Goal: Information Seeking & Learning: Learn about a topic

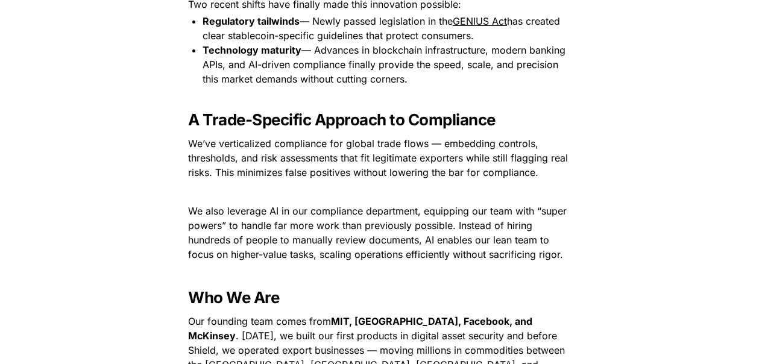
scroll to position [1451, 0]
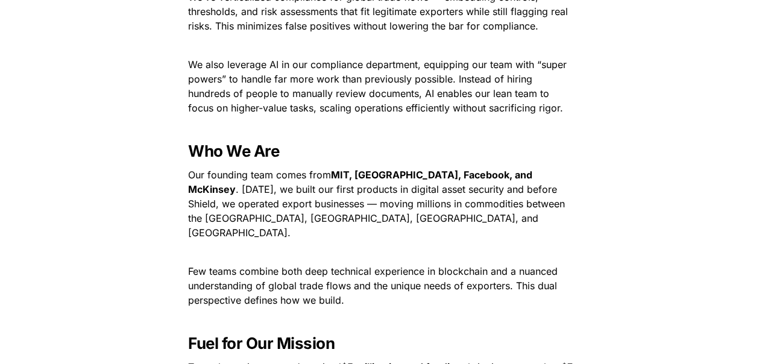
click at [386, 265] on span "Few teams combine both deep technical experience in blockchain and a nuanced un…" at bounding box center [374, 285] width 372 height 41
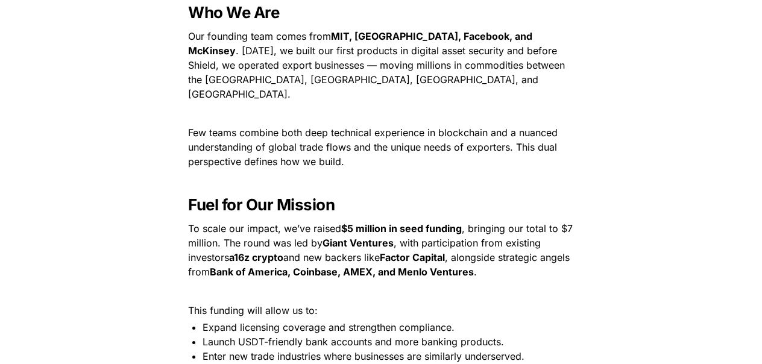
scroll to position [1592, 0]
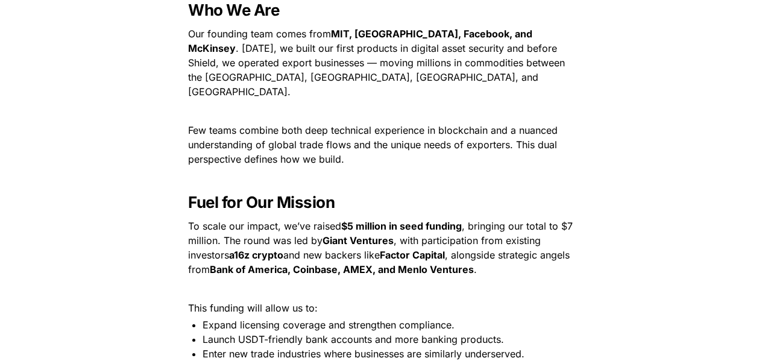
click at [386, 263] on strong "Bank of America, Coinbase, AMEX, and Menlo Ventures" at bounding box center [342, 269] width 264 height 12
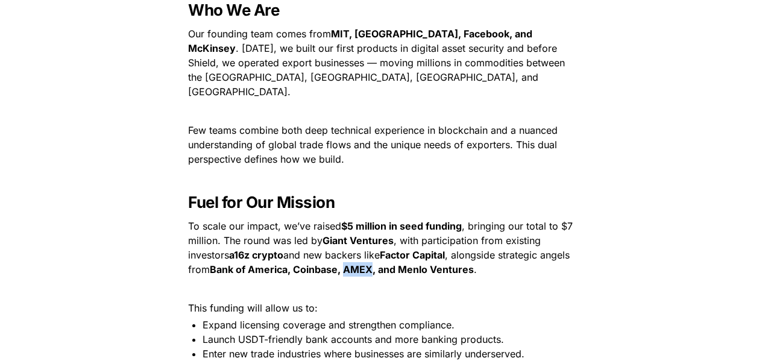
click at [386, 263] on strong "Bank of America, Coinbase, AMEX, and Menlo Ventures" at bounding box center [342, 269] width 264 height 12
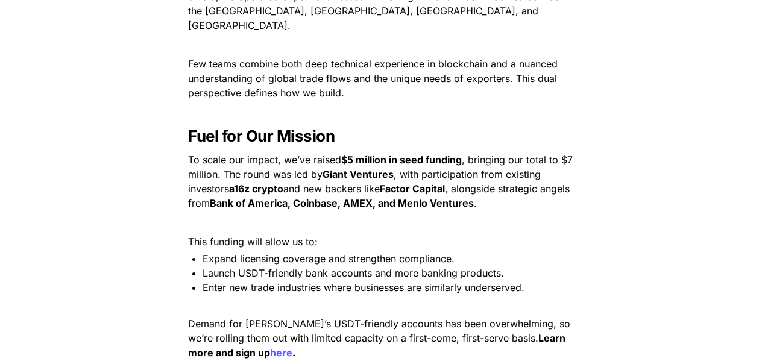
scroll to position [1676, 0]
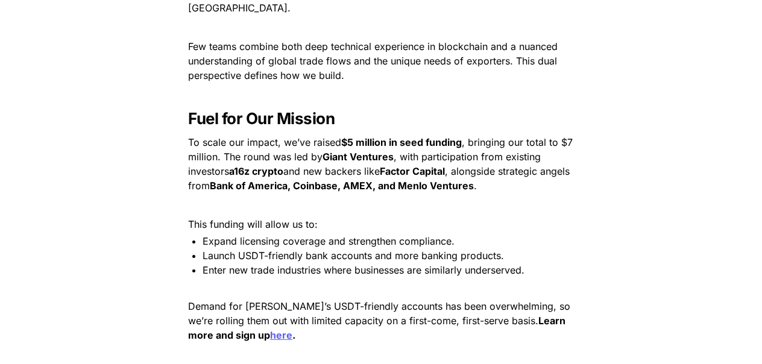
click at [386, 264] on span "Enter new trade industries where businesses are similarly underserved." at bounding box center [363, 270] width 322 height 12
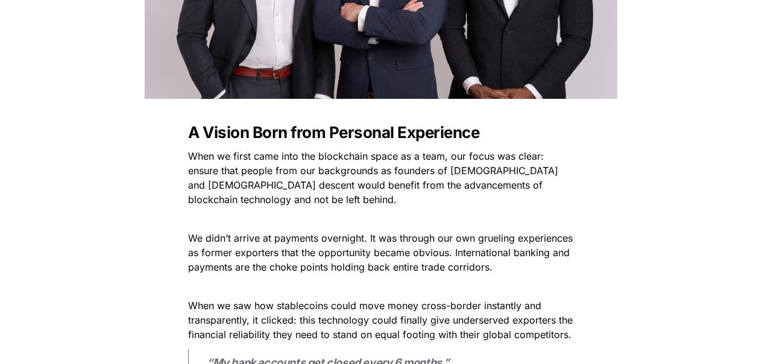
scroll to position [393, 0]
